Goal: Task Accomplishment & Management: Manage account settings

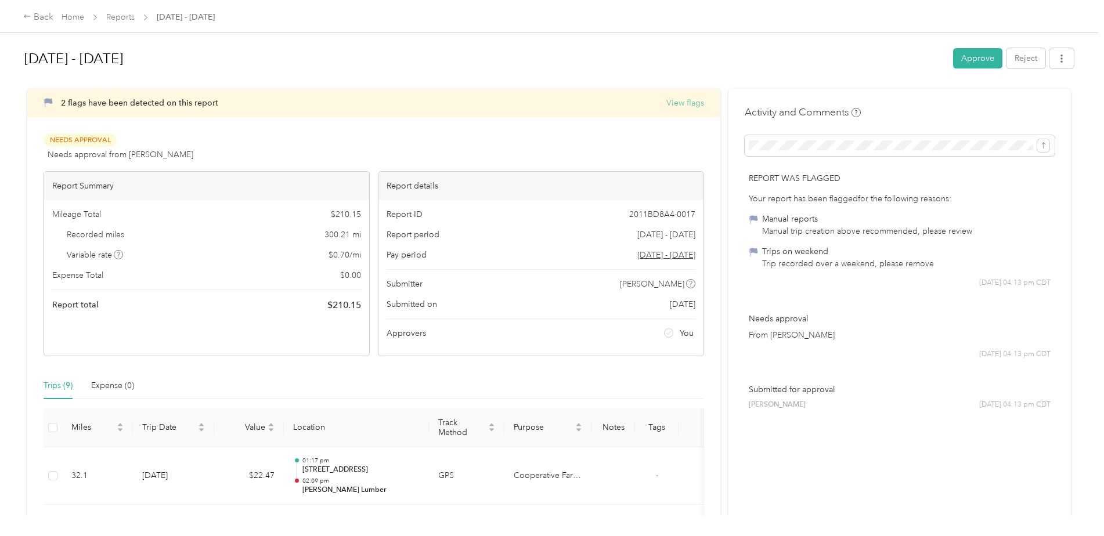
click at [691, 103] on button "View flags" at bounding box center [685, 103] width 38 height 12
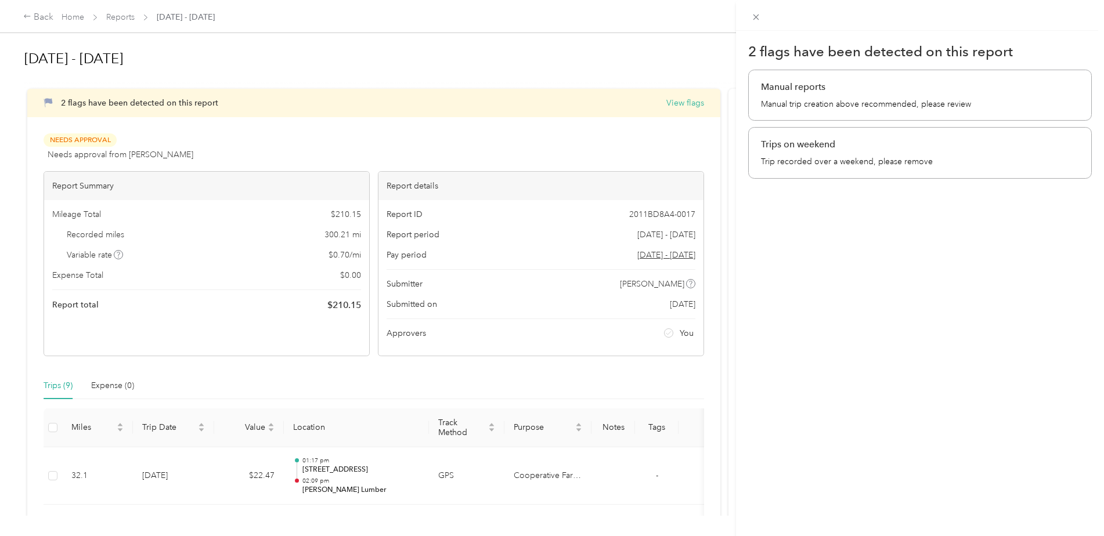
click at [753, 17] on icon at bounding box center [756, 17] width 10 height 10
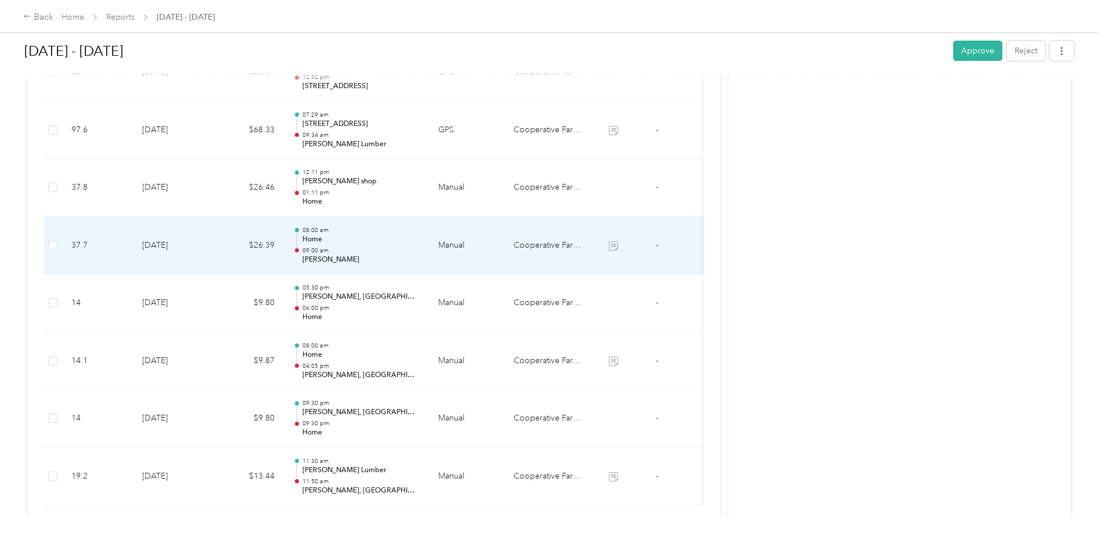
scroll to position [488, 0]
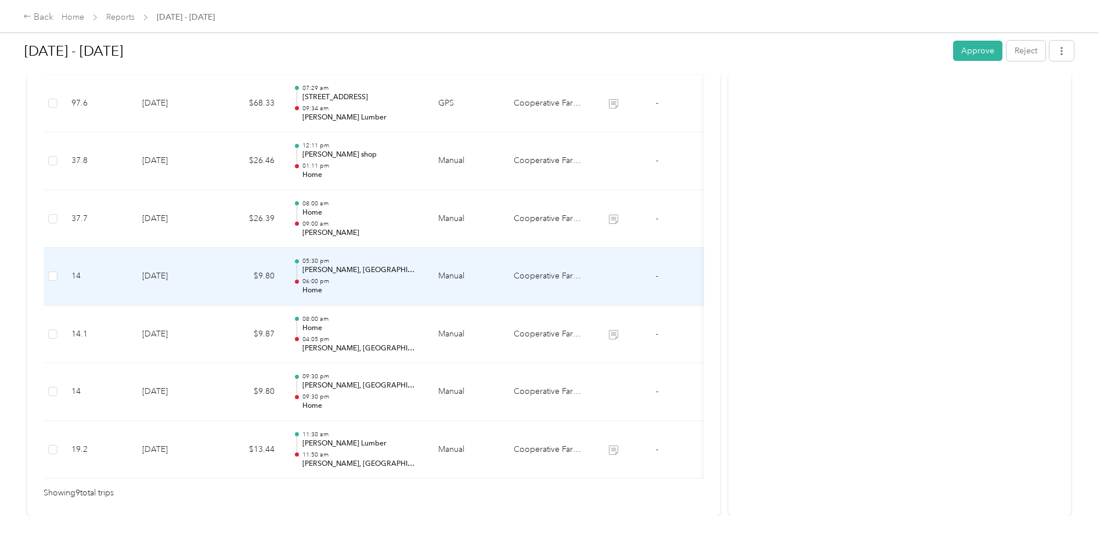
click at [406, 273] on p "[PERSON_NAME], [GEOGRAPHIC_DATA], [GEOGRAPHIC_DATA]" at bounding box center [360, 270] width 117 height 10
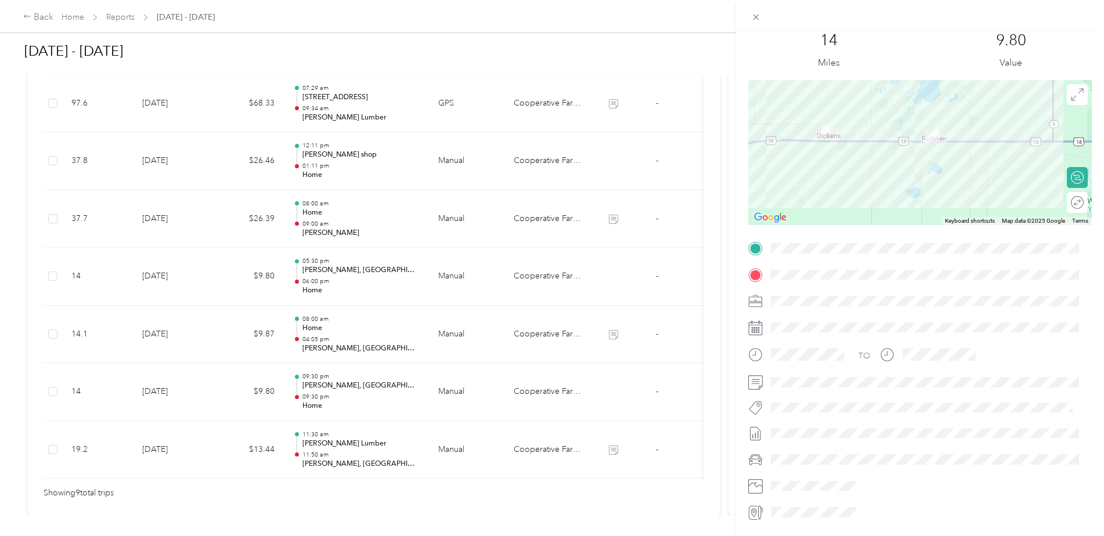
scroll to position [0, 0]
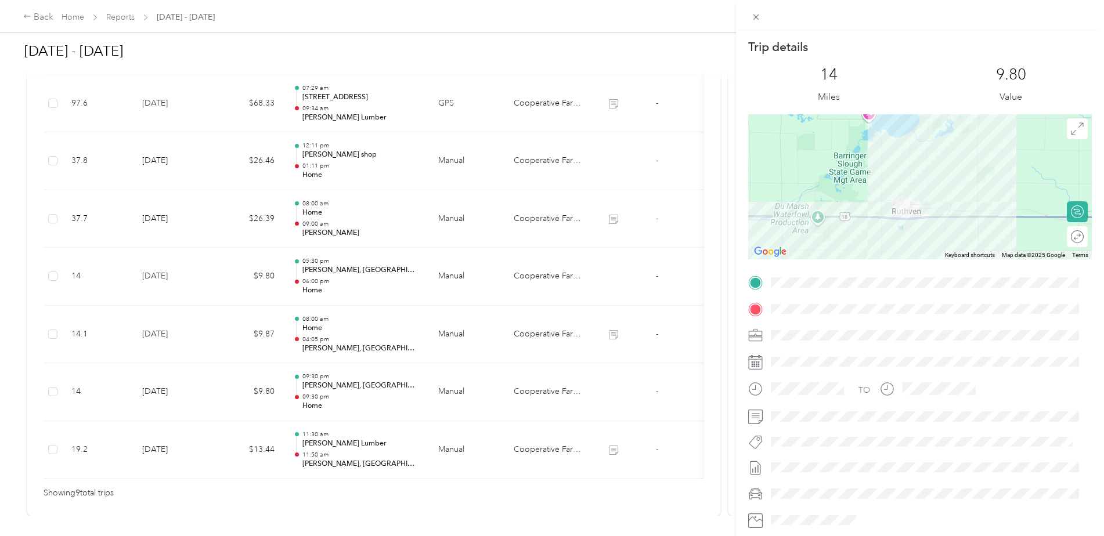
click at [47, 16] on div "Trip details This trip cannot be edited because it is either under review, appr…" at bounding box center [552, 268] width 1104 height 536
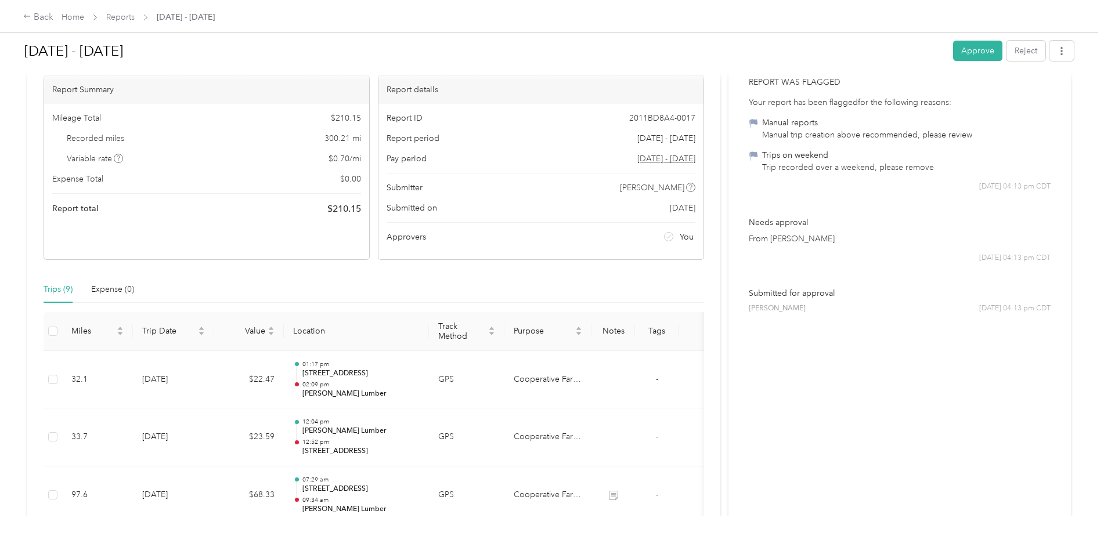
scroll to position [82, 0]
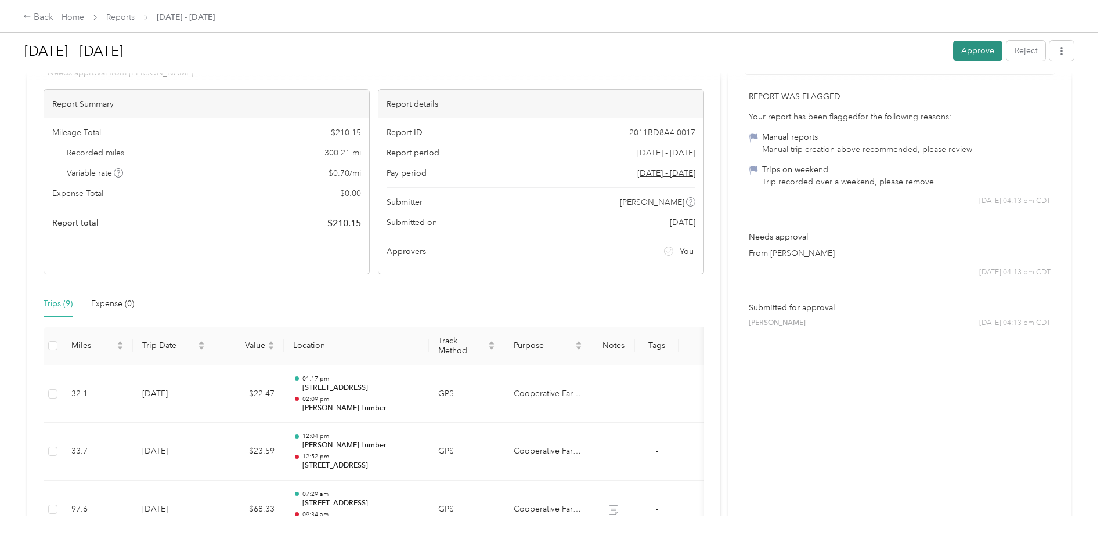
click at [977, 52] on button "Approve" at bounding box center [977, 51] width 49 height 20
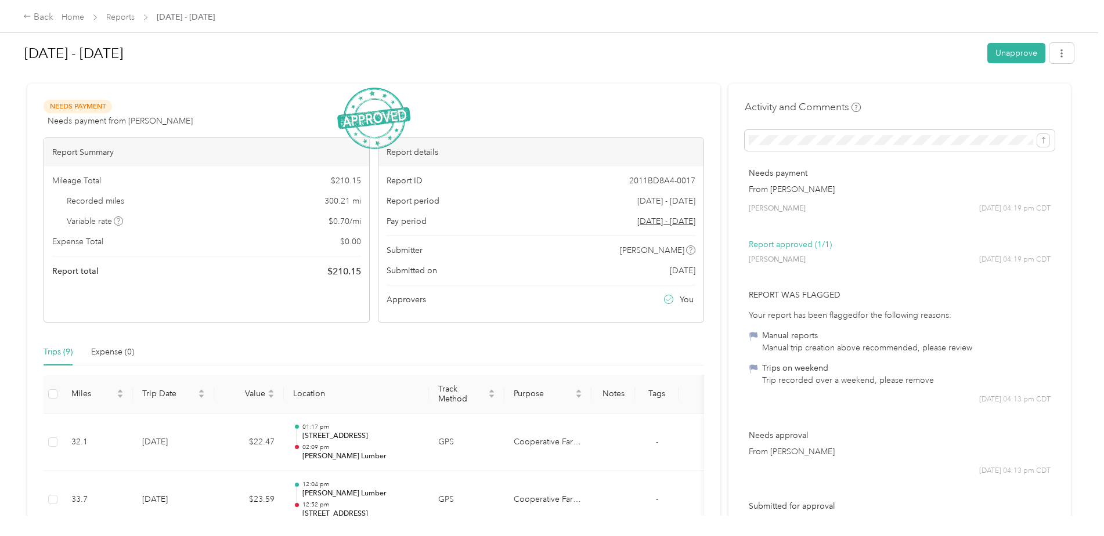
scroll to position [0, 0]
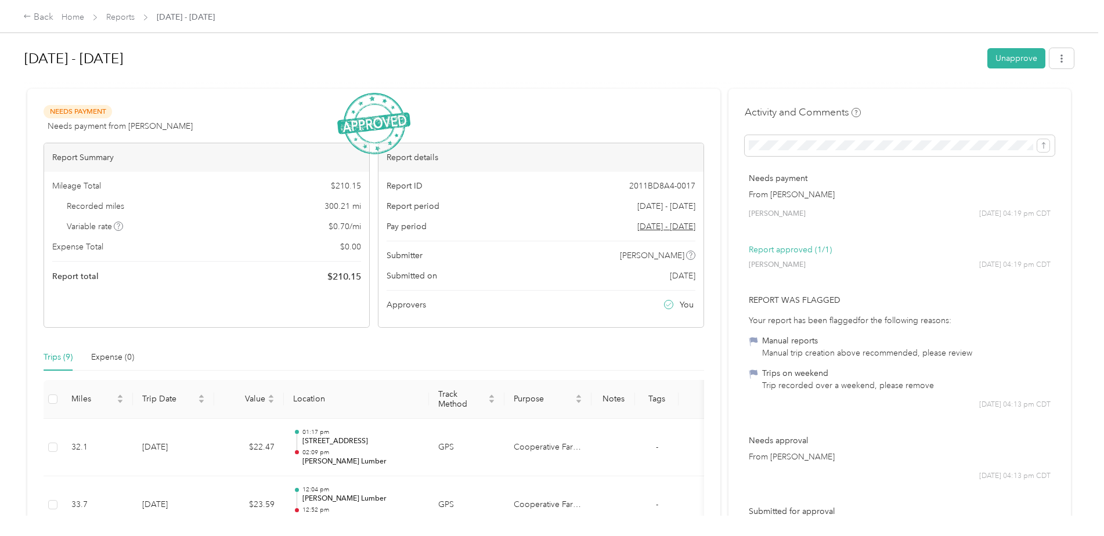
click at [949, 175] on p "Needs payment" at bounding box center [900, 178] width 302 height 12
